Goal: Check status: Check status

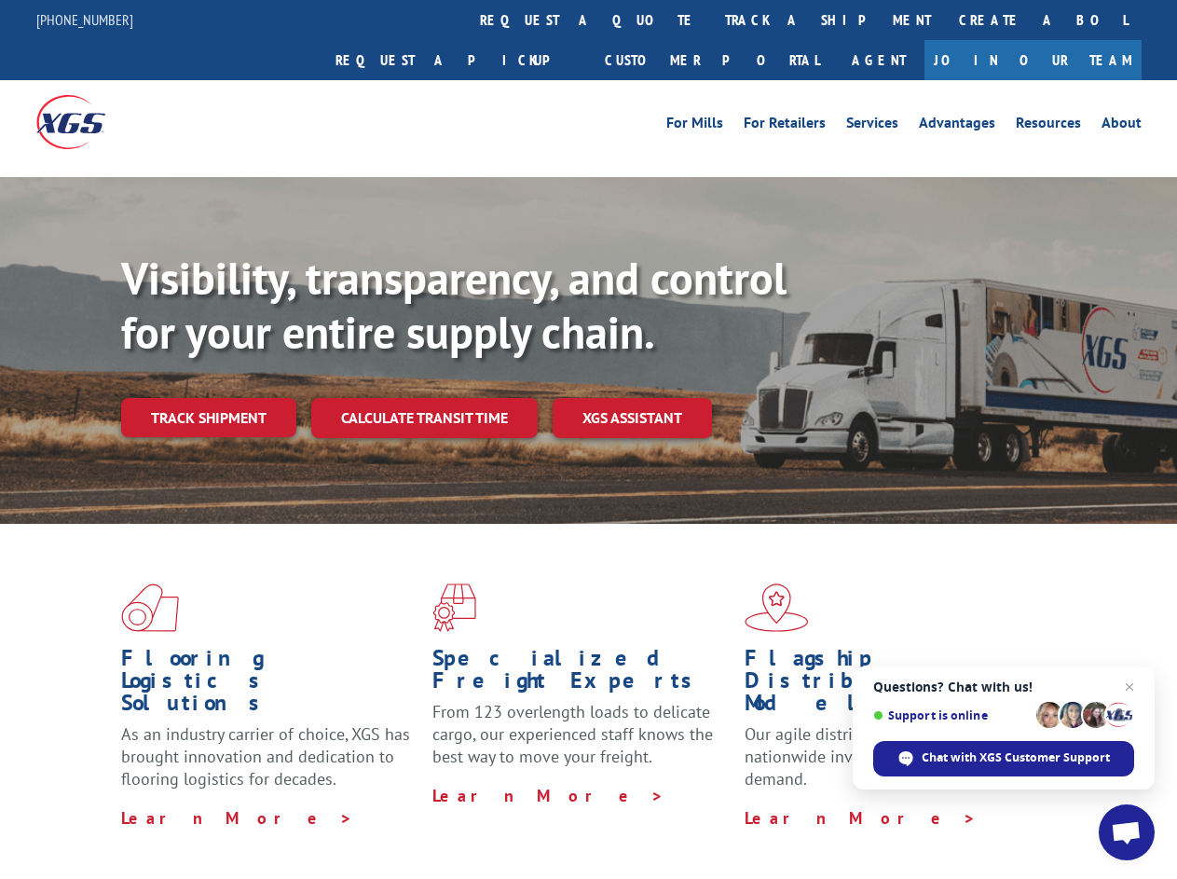
click at [588, 439] on div "Visibility, transparency, and control for your entire supply chain. Track shipm…" at bounding box center [649, 382] width 1056 height 260
click at [711, 20] on link "track a shipment" at bounding box center [828, 20] width 234 height 40
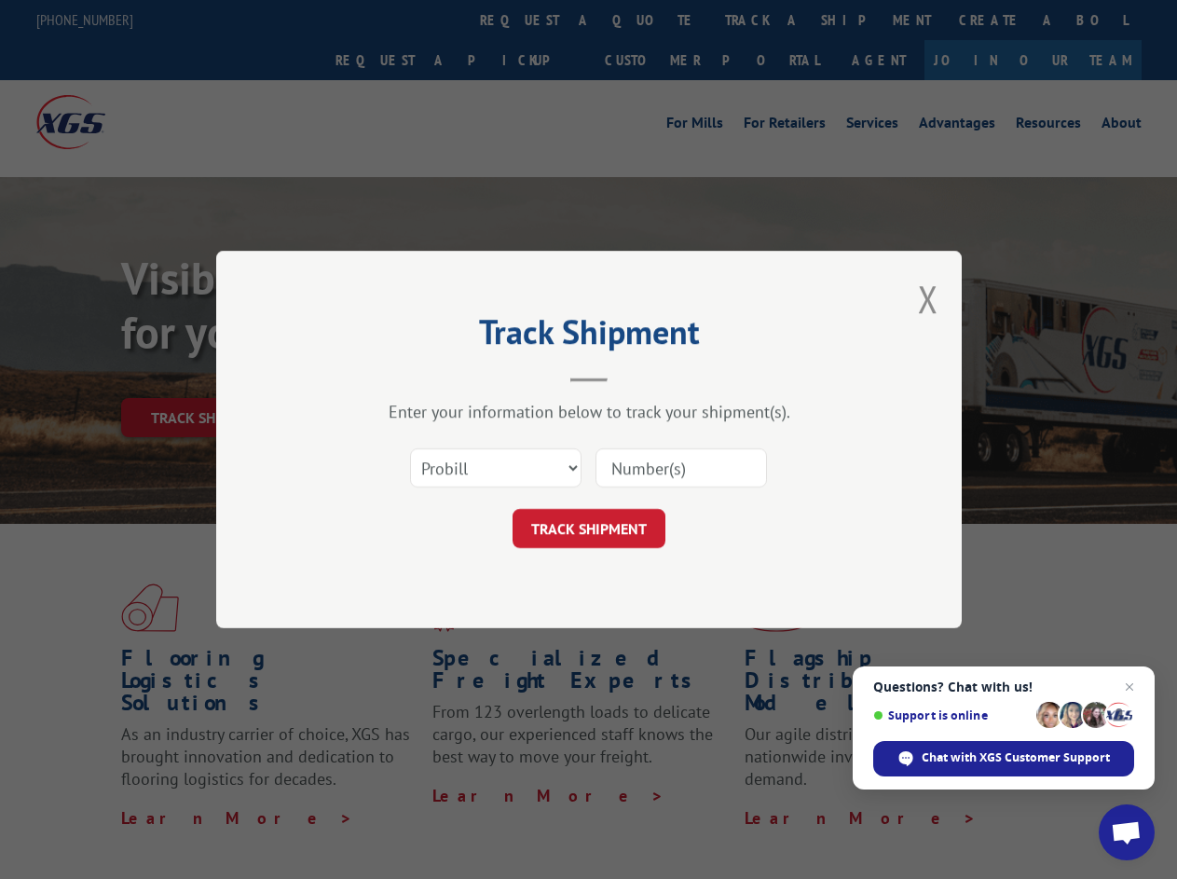
click at [651, 20] on div "Track Shipment Enter your information below to track your shipment(s). Select c…" at bounding box center [588, 439] width 1177 height 879
click at [767, 20] on div "Track Shipment Enter your information below to track your shipment(s). Select c…" at bounding box center [588, 439] width 1177 height 879
click at [208, 377] on div "Track Shipment Enter your information below to track your shipment(s). Select c…" at bounding box center [588, 439] width 1177 height 879
click at [423, 377] on header "Track Shipment" at bounding box center [588, 350] width 559 height 63
click at [633, 377] on header "Track Shipment" at bounding box center [588, 350] width 559 height 63
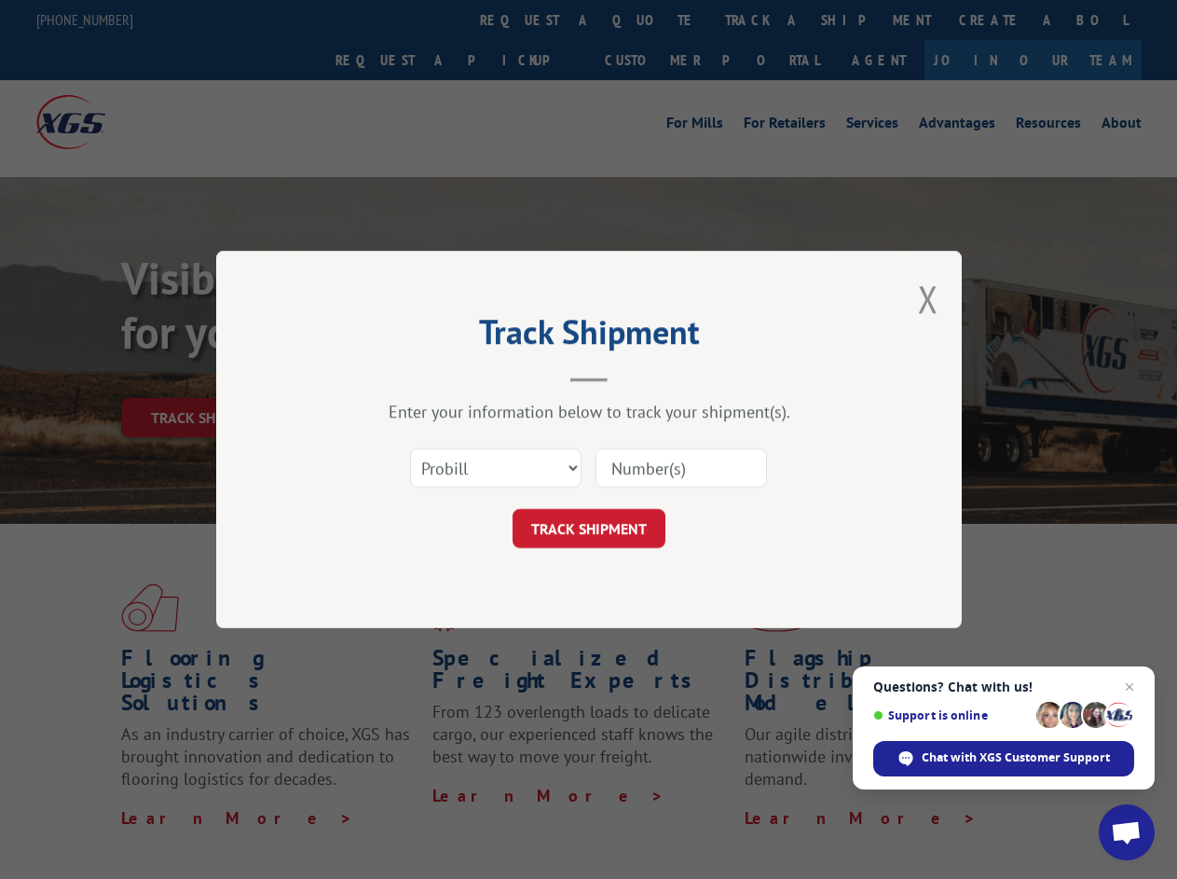
click at [1127, 832] on span "Open chat" at bounding box center [1126, 834] width 31 height 26
